Goal: Information Seeking & Learning: Find specific fact

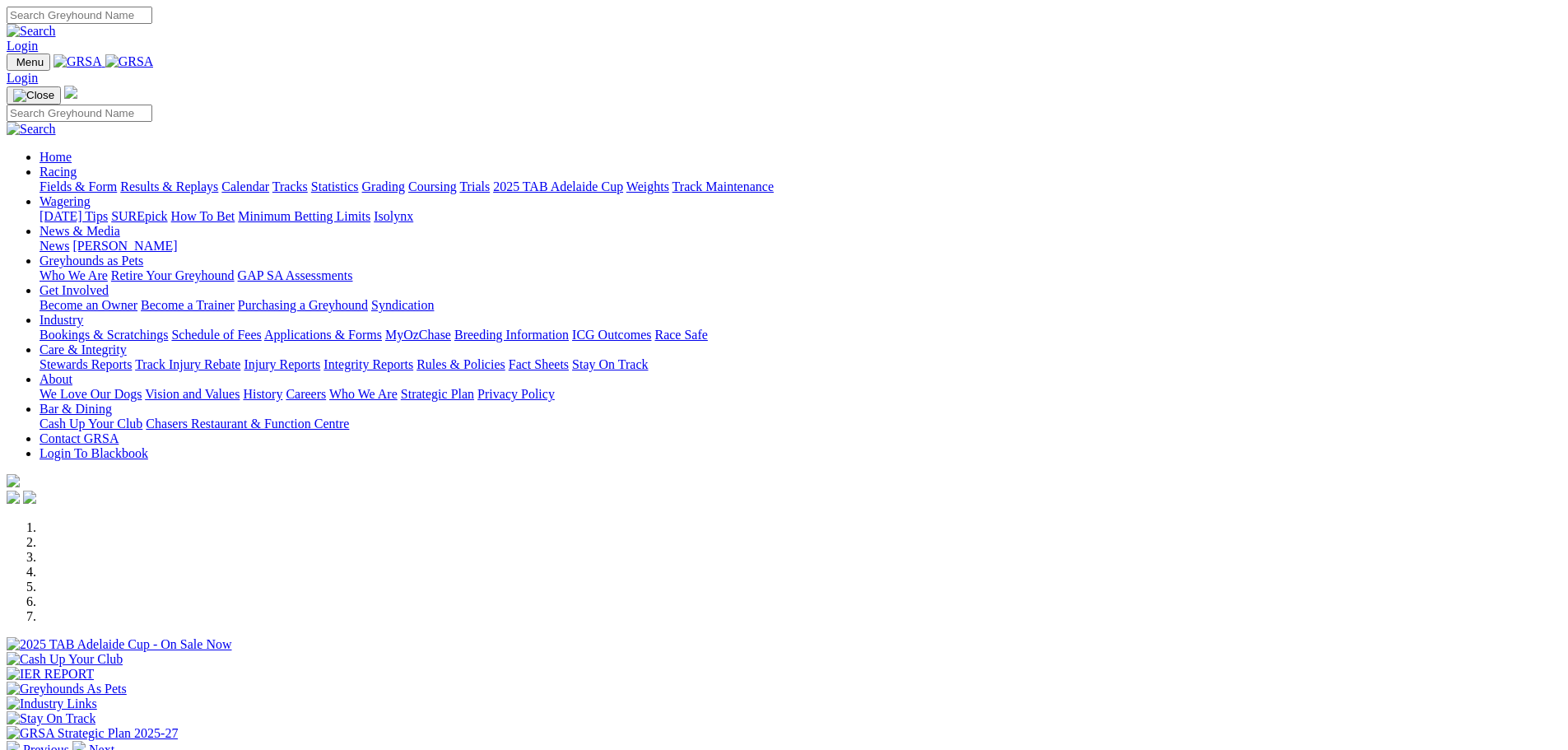
click at [77, 164] on link "Racing" at bounding box center [58, 171] width 37 height 14
click at [218, 179] on link "Results & Replays" at bounding box center [169, 186] width 98 height 14
